Goal: Task Accomplishment & Management: Manage account settings

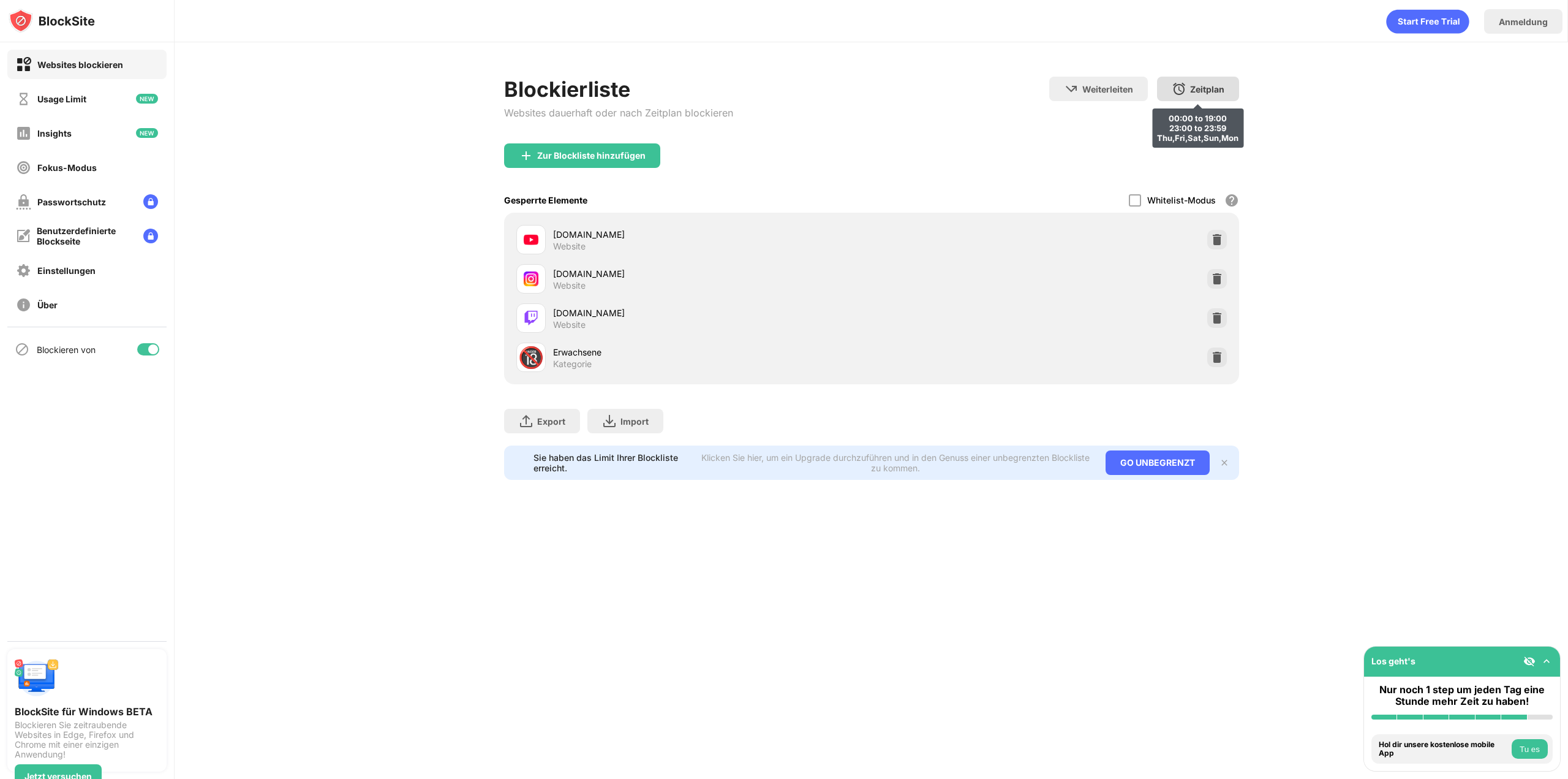
click at [1166, 90] on div "Zeitplan 00:00 to 19:00 23:00 to 23:59 Thu,Fri,Sat,Sun,Mon" at bounding box center [1198, 89] width 82 height 25
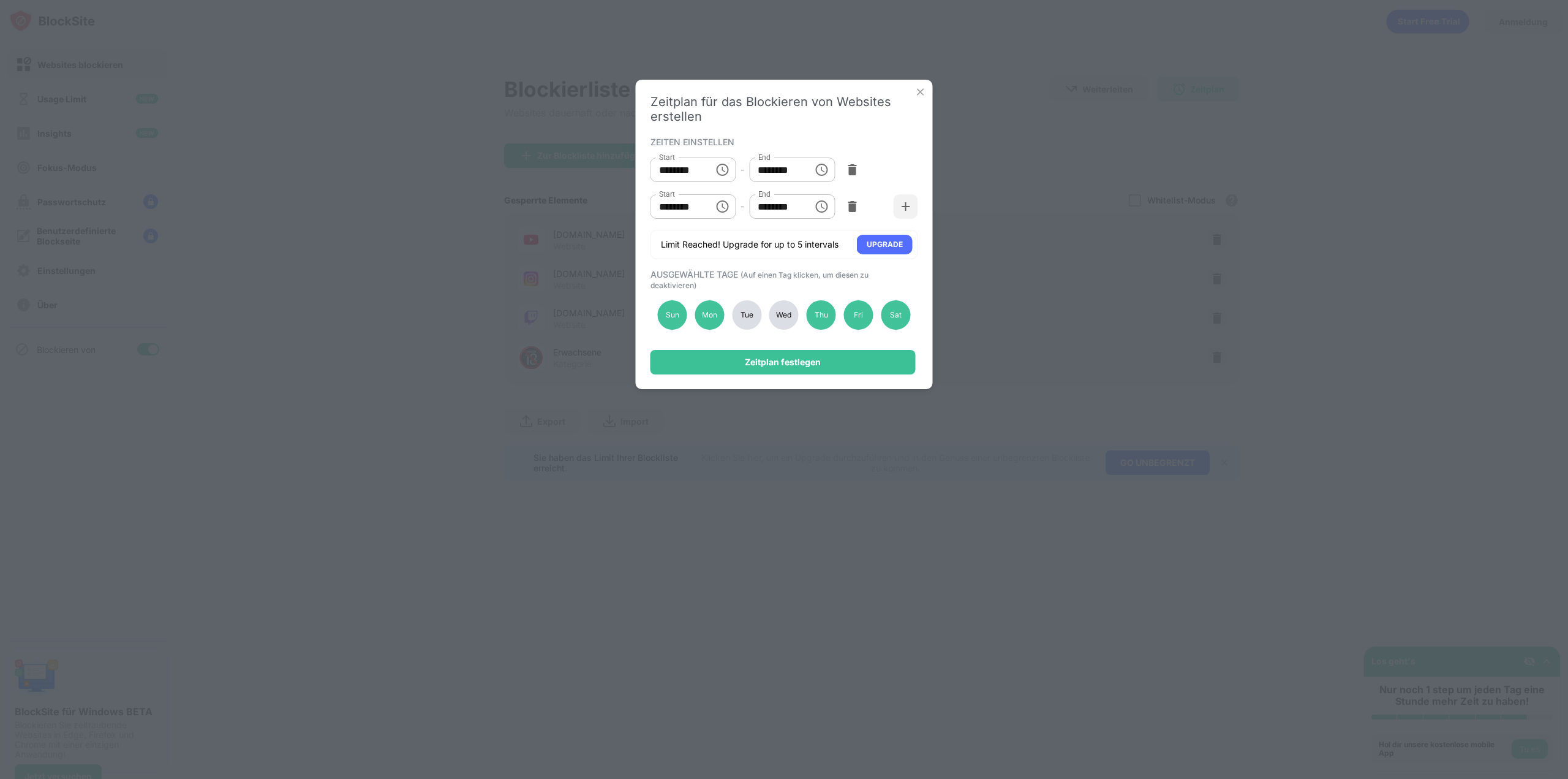
drag, startPoint x: 781, startPoint y: 322, endPoint x: 761, endPoint y: 320, distance: 20.1
click at [782, 321] on div "Wed" at bounding box center [784, 315] width 29 height 29
drag, startPoint x: 727, startPoint y: 330, endPoint x: 734, endPoint y: 327, distance: 7.6
click at [728, 330] on div "Sun Mon Tue Wed Thu Fri Sat" at bounding box center [784, 314] width 267 height 50
click at [745, 313] on div "Tue" at bounding box center [747, 315] width 29 height 29
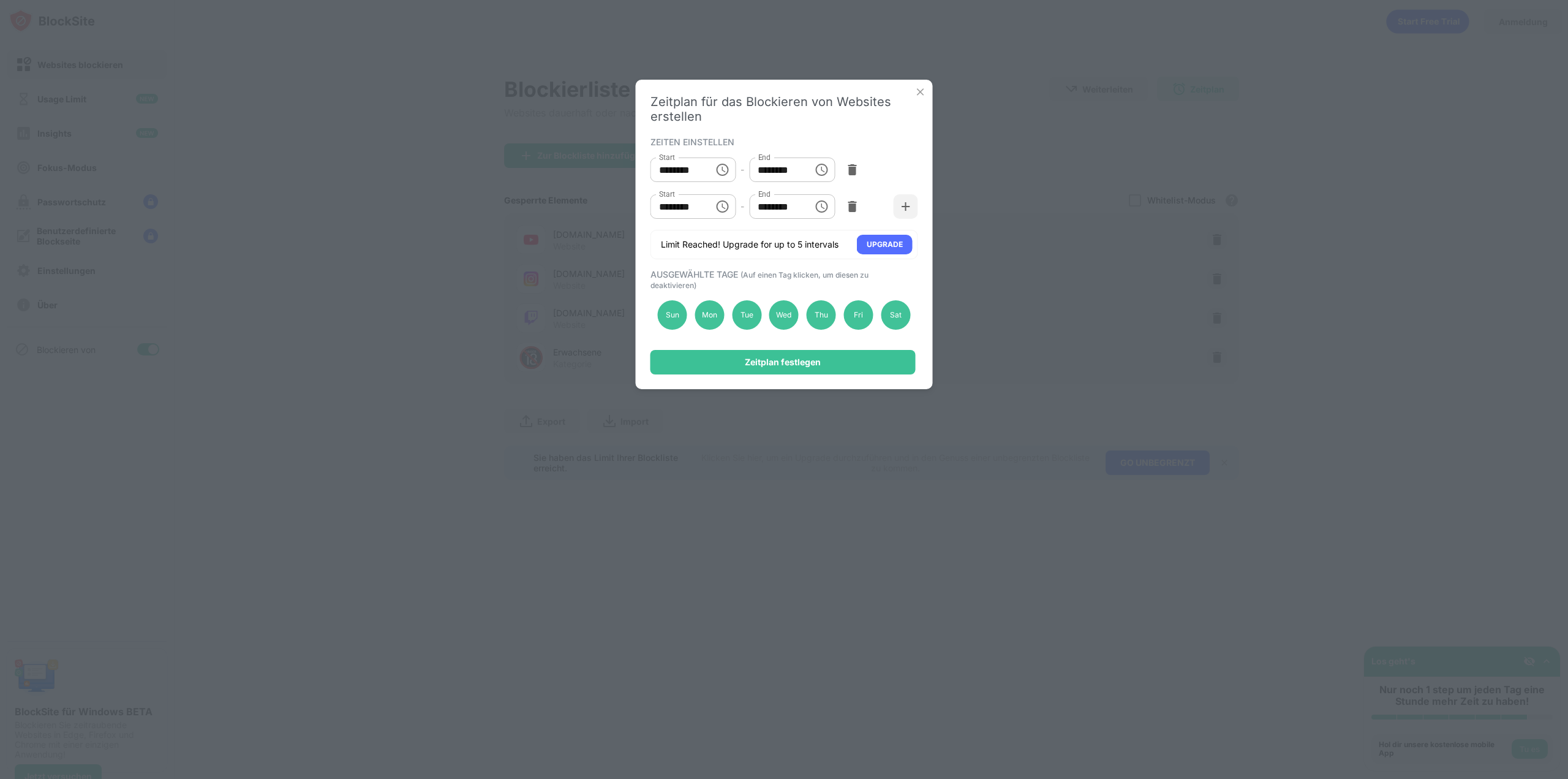
drag, startPoint x: 750, startPoint y: 365, endPoint x: 772, endPoint y: 328, distance: 43.0
click at [772, 328] on div "Zeitplan für das Blockieren von Websites erstellen ZEITEN EINSTELLEN Start ****…" at bounding box center [784, 234] width 297 height 310
drag, startPoint x: 780, startPoint y: 320, endPoint x: 744, endPoint y: 324, distance: 36.2
click at [778, 320] on div "Wed" at bounding box center [784, 315] width 29 height 29
click at [739, 324] on div "Tue" at bounding box center [747, 315] width 29 height 29
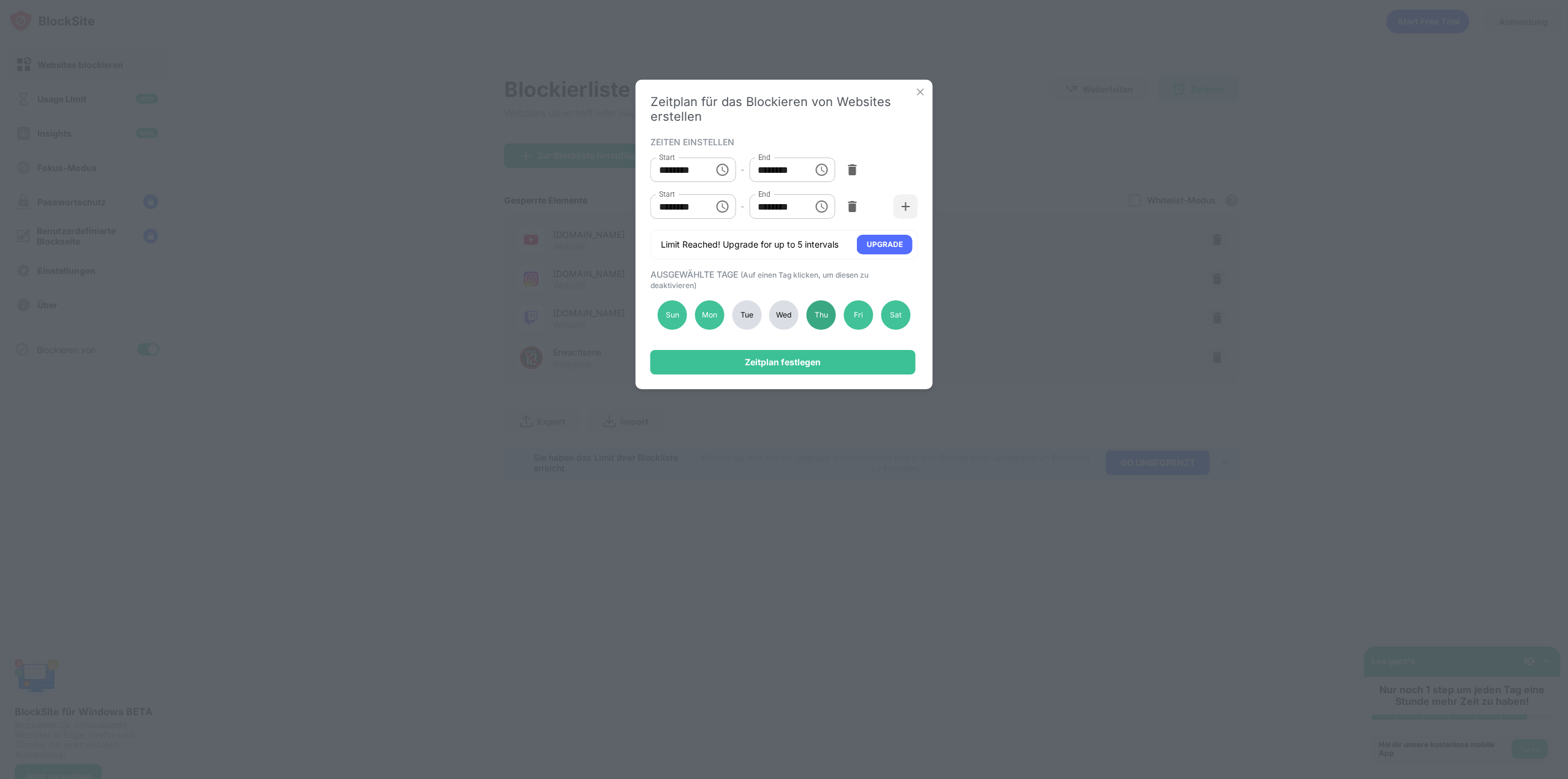
click at [815, 313] on div "Thu" at bounding box center [822, 315] width 29 height 29
click at [804, 360] on div "Zeitplan festlegen" at bounding box center [783, 362] width 76 height 10
